Goal: Complete application form

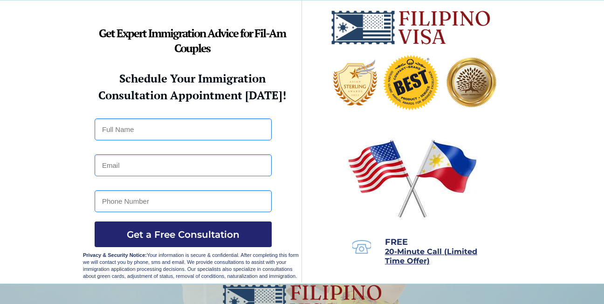
click at [131, 126] on input "text" at bounding box center [183, 129] width 177 height 22
type input "Janarie Kate M. Carlson"
click at [266, 172] on input "email" at bounding box center [183, 165] width 177 height 22
type input "janacarlson01@gmail.com"
click at [220, 200] on input "tel" at bounding box center [183, 201] width 177 height 22
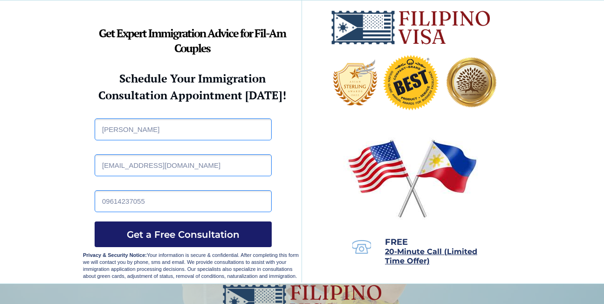
type input "09614237055"
click at [220, 234] on span "Get a Free Consultation" at bounding box center [183, 234] width 177 height 11
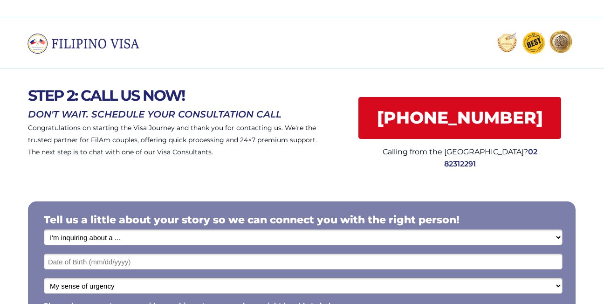
click at [243, 244] on select "I'm inquiring about a ... I don't know or other services Retirement Visa for Th…" at bounding box center [303, 237] width 519 height 16
click at [44, 229] on select "I'm inquiring about a ... I don't know or other services Retirement Visa for Th…" at bounding box center [303, 237] width 519 height 16
click at [240, 232] on select "I'm inquiring about a ... I don't know or other services Retirement Visa for Th…" at bounding box center [303, 237] width 519 height 16
select select "1794"
click at [44, 229] on select "I'm inquiring about a ... I don't know or other services Retirement Visa for Th…" at bounding box center [303, 237] width 519 height 16
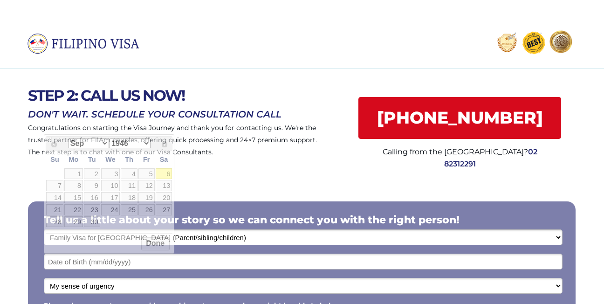
click at [291, 267] on input "text" at bounding box center [303, 262] width 519 height 16
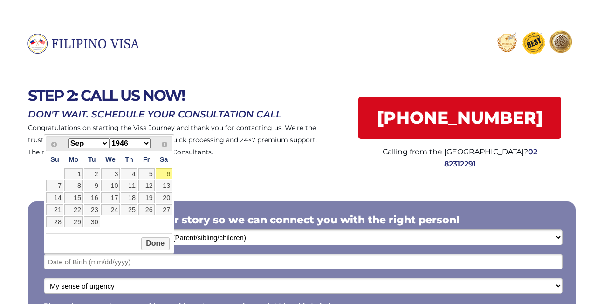
click at [106, 140] on select "Jan Feb Mar Apr May Jun [DATE] Aug Sep Oct Nov Dec" at bounding box center [88, 144] width 41 height 10
click at [145, 138] on div "Jan Feb Mar Apr May Jun [DATE] Aug Sep Oct Nov [DATE] 1947 1948 1949 1950 1951 …" at bounding box center [108, 143] width 91 height 11
click at [146, 140] on select "1946 1947 1948 1949 1950 1951 1952 1953 1954 1955 1956 1957 1958 1959 1960 1961…" at bounding box center [129, 144] width 41 height 10
click at [168, 175] on link "7" at bounding box center [164, 173] width 17 height 11
type input "[DATE]"
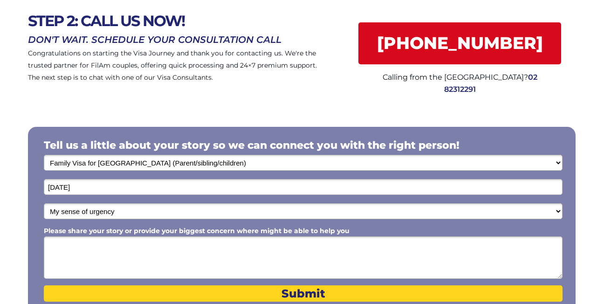
scroll to position [279, 0]
